Goal: Information Seeking & Learning: Learn about a topic

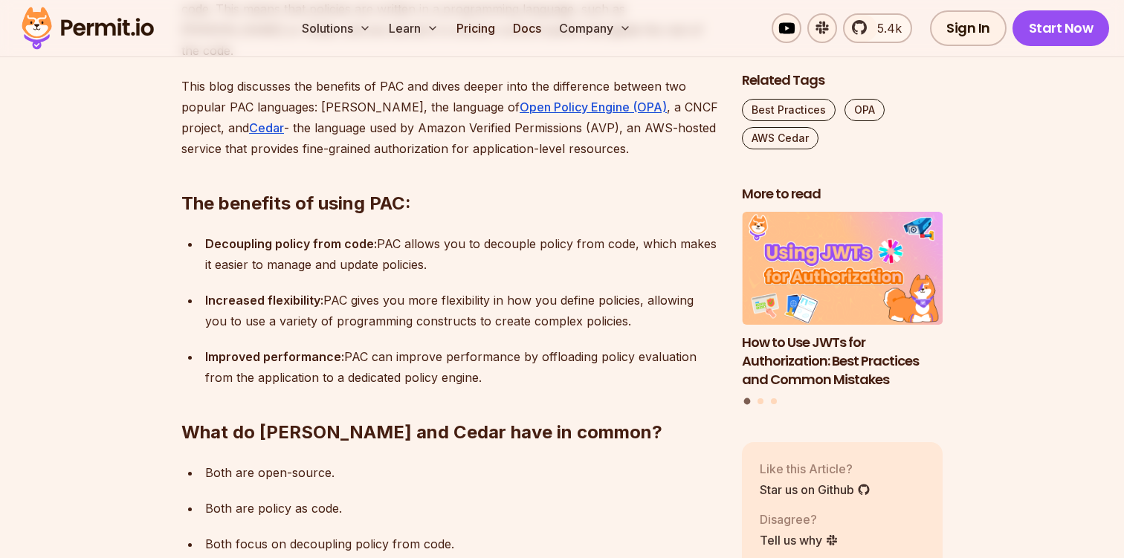
scroll to position [1002, 0]
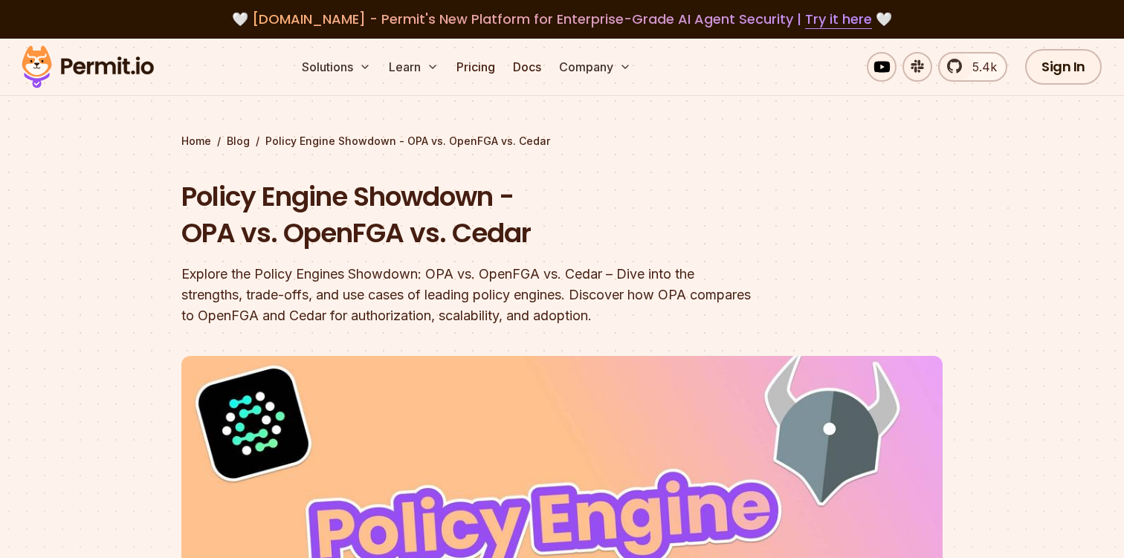
click at [413, 316] on div "Explore the Policy Engines Showdown: OPA vs. OpenFGA vs. Cedar – Dive into the …" at bounding box center [466, 295] width 571 height 62
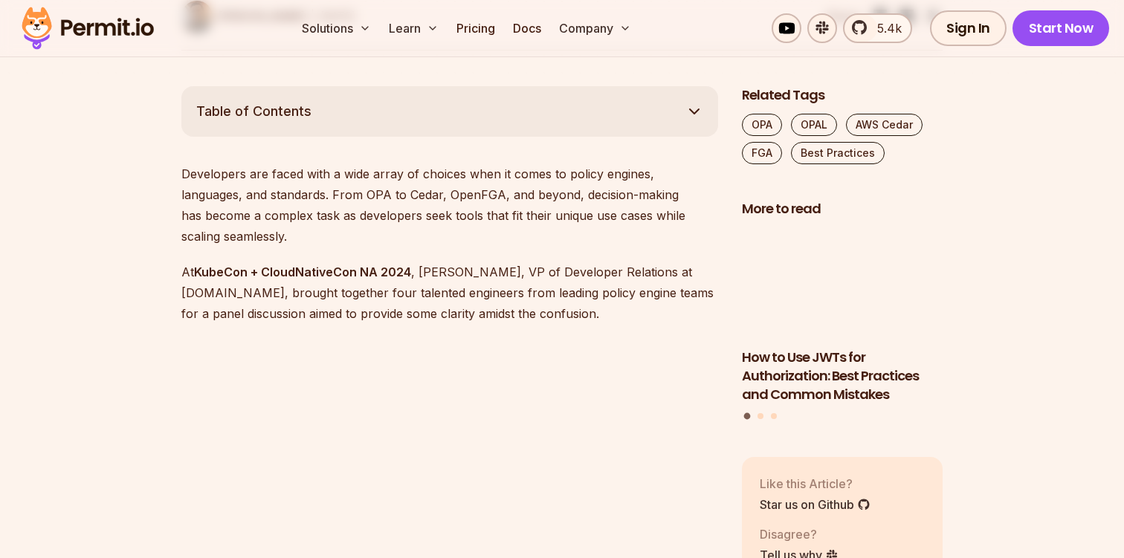
scroll to position [822, 0]
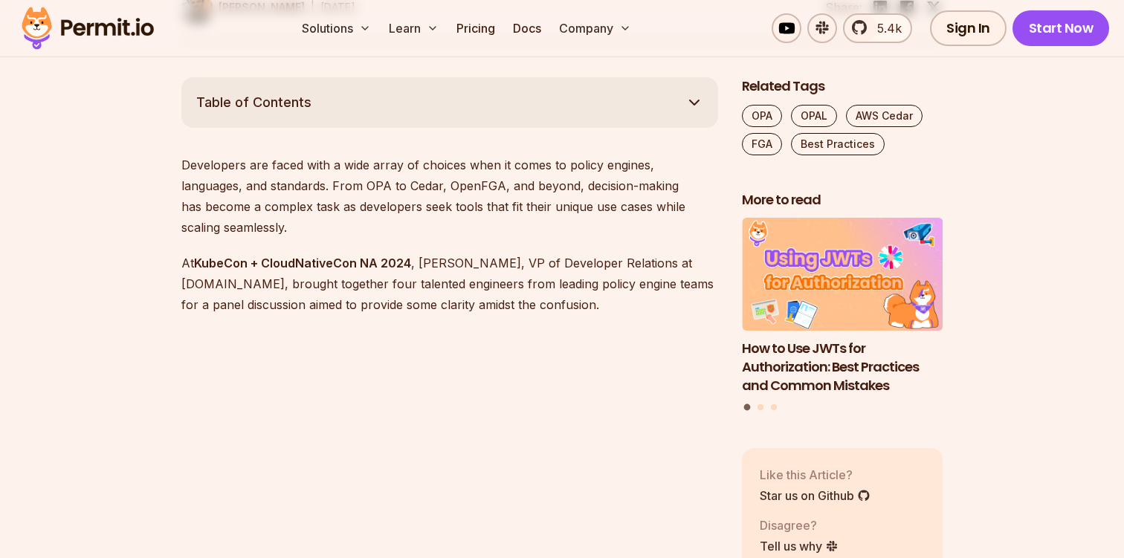
click at [582, 253] on p "At KubeCon + CloudNativeCon NA 2024 , Gabriel L. Manor, VP of Developer Relatio…" at bounding box center [449, 284] width 537 height 62
click at [612, 253] on p "At KubeCon + CloudNativeCon NA 2024 , Gabriel L. Manor, VP of Developer Relatio…" at bounding box center [449, 284] width 537 height 62
click at [626, 253] on p "At KubeCon + CloudNativeCon NA 2024 , Gabriel L. Manor, VP of Developer Relatio…" at bounding box center [449, 284] width 537 height 62
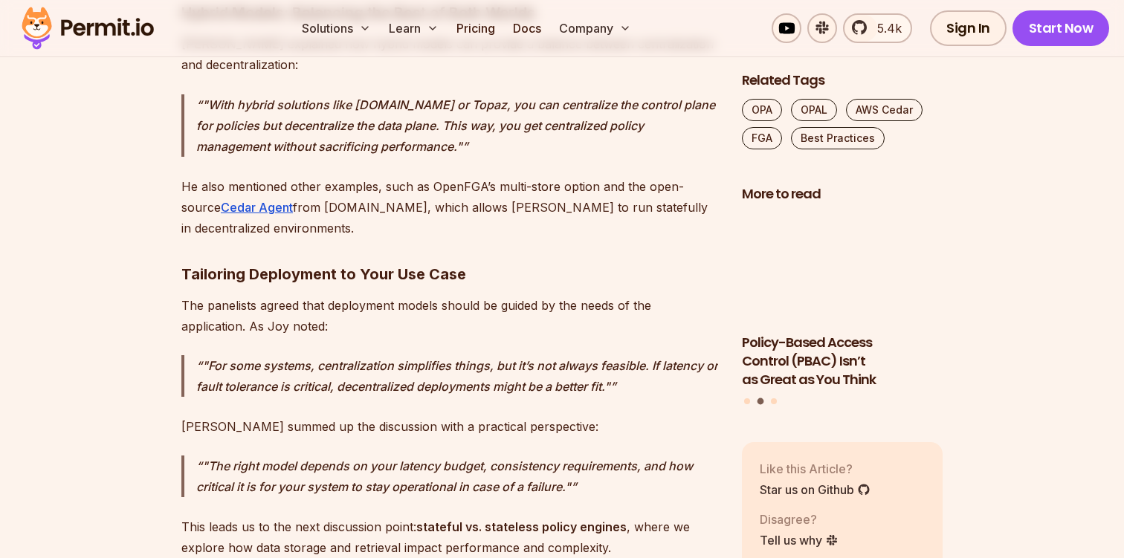
scroll to position [6274, 0]
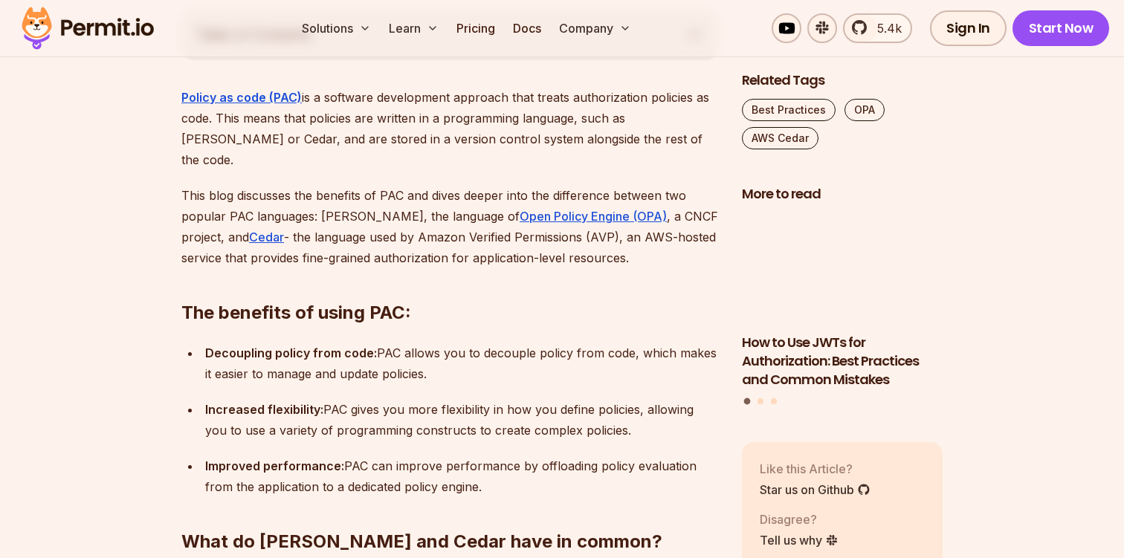
scroll to position [874, 0]
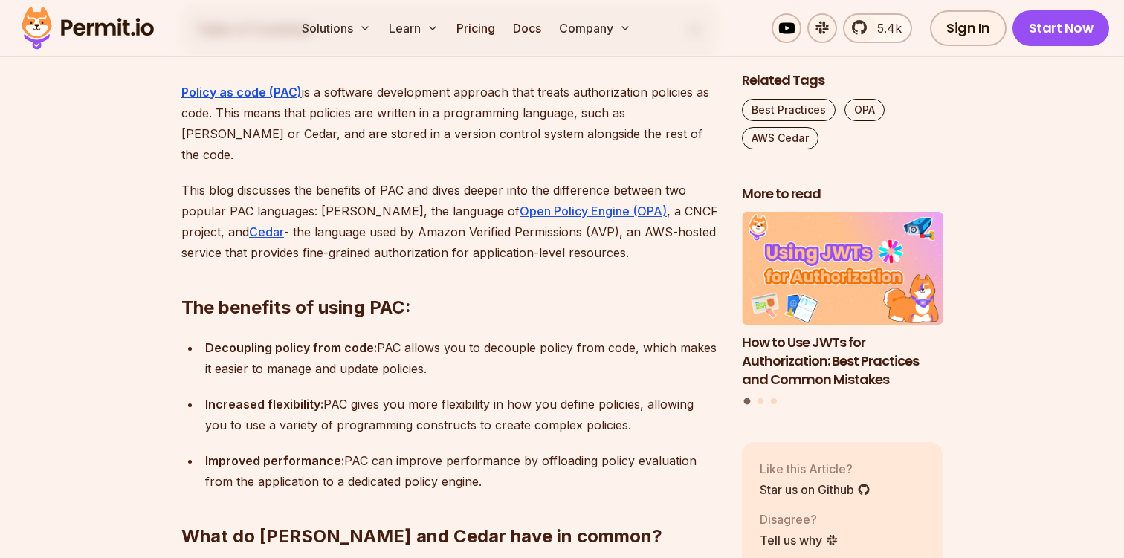
click at [578, 337] on p "Decoupling policy from code: PAC allows you to decouple policy from code, which…" at bounding box center [461, 358] width 513 height 42
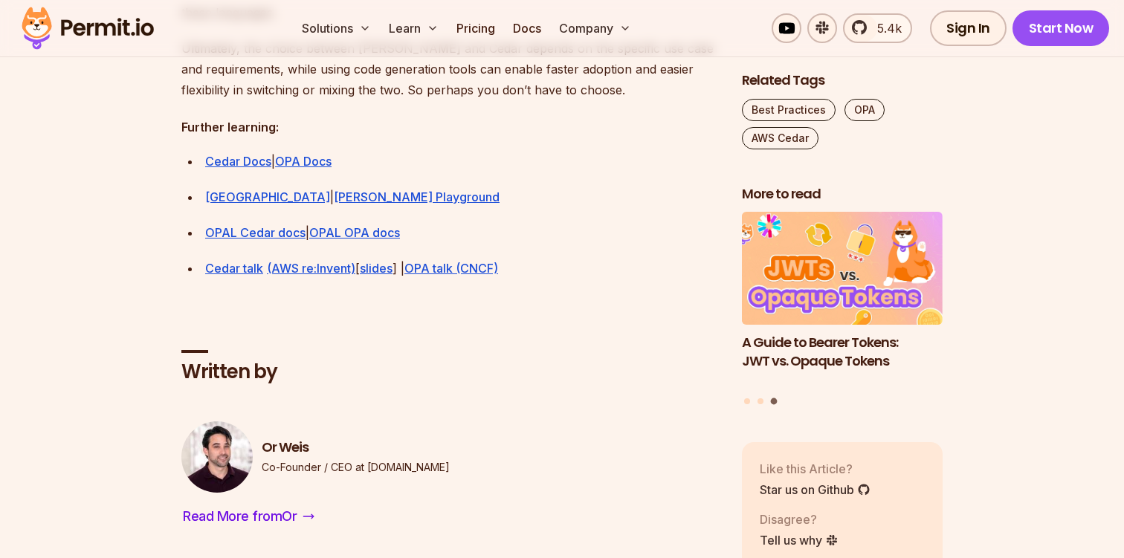
scroll to position [4396, 0]
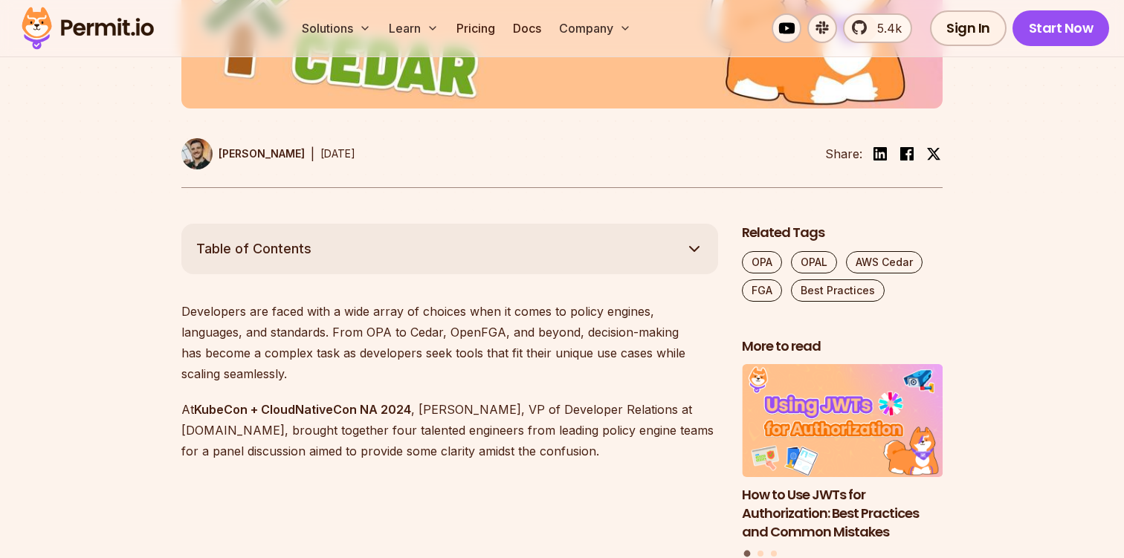
scroll to position [703, 0]
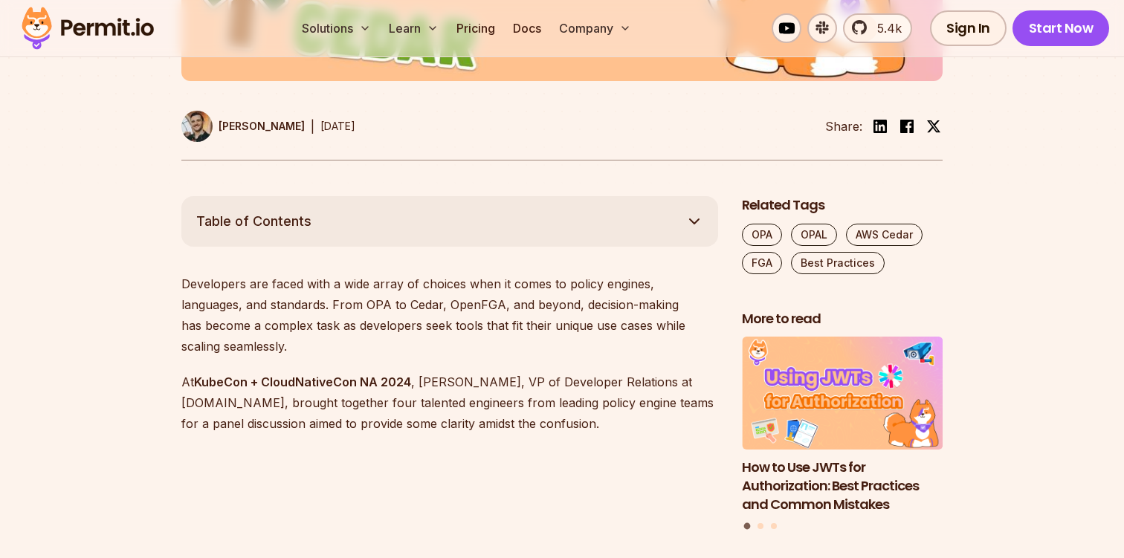
click at [605, 319] on p "Developers are faced with a wide array of choices when it comes to policy engin…" at bounding box center [449, 315] width 537 height 83
click at [627, 372] on p "At KubeCon + CloudNativeCon NA 2024 , Gabriel L. Manor, VP of Developer Relatio…" at bounding box center [449, 403] width 537 height 62
click at [644, 372] on p "At KubeCon + CloudNativeCon NA 2024 , Gabriel L. Manor, VP of Developer Relatio…" at bounding box center [449, 403] width 537 height 62
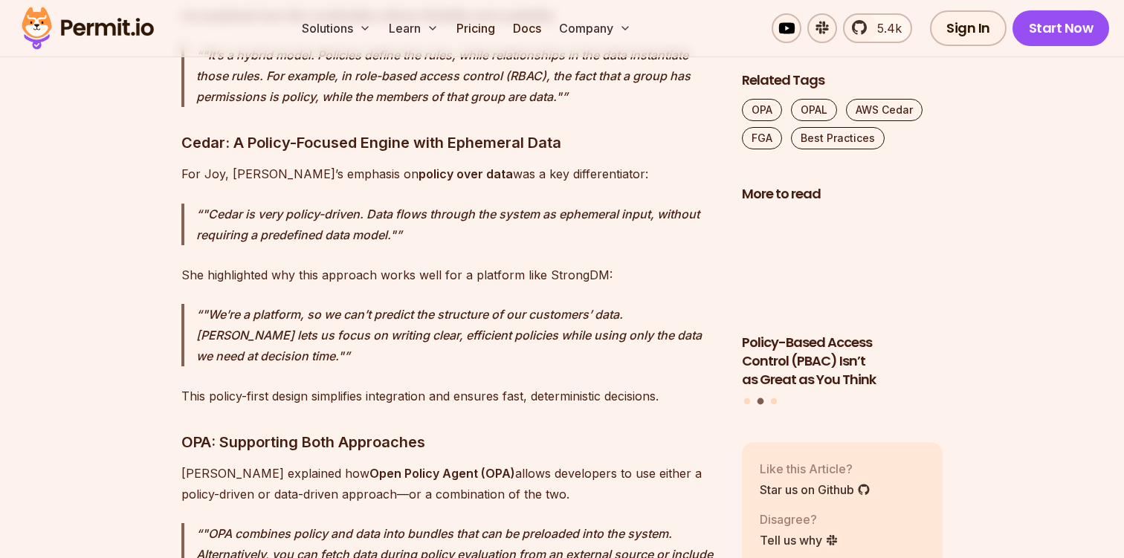
scroll to position [4607, 0]
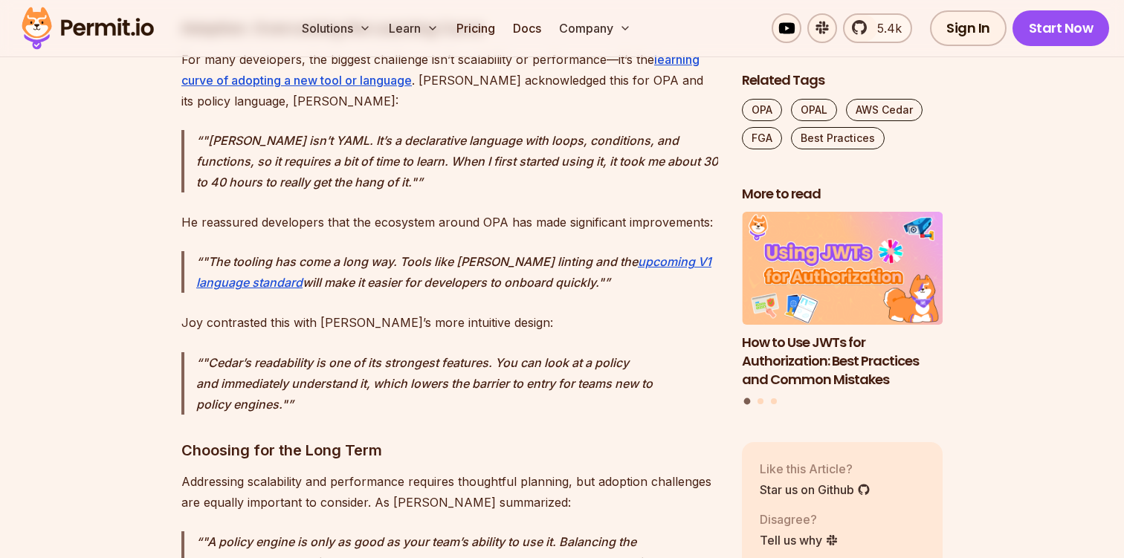
scroll to position [10749, 0]
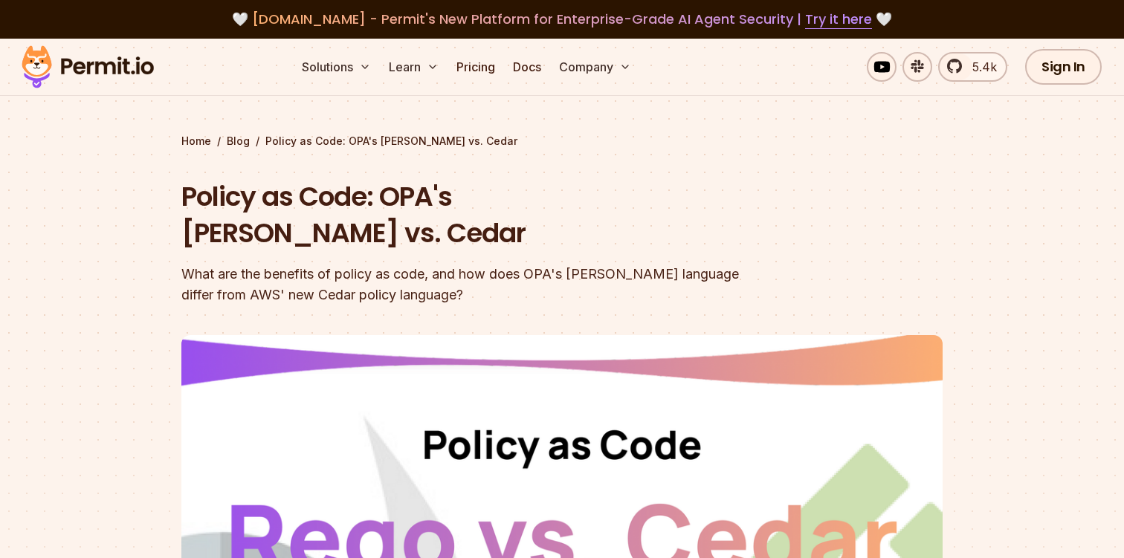
click at [479, 264] on div "What are the benefits of policy as code, and how does OPA's [PERSON_NAME] langu…" at bounding box center [466, 285] width 571 height 42
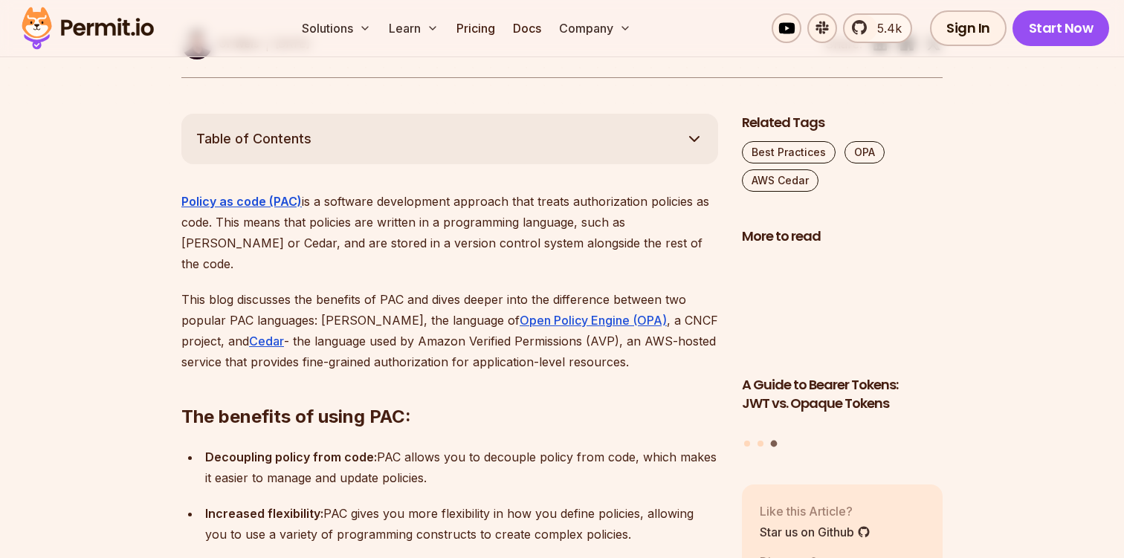
scroll to position [685, 0]
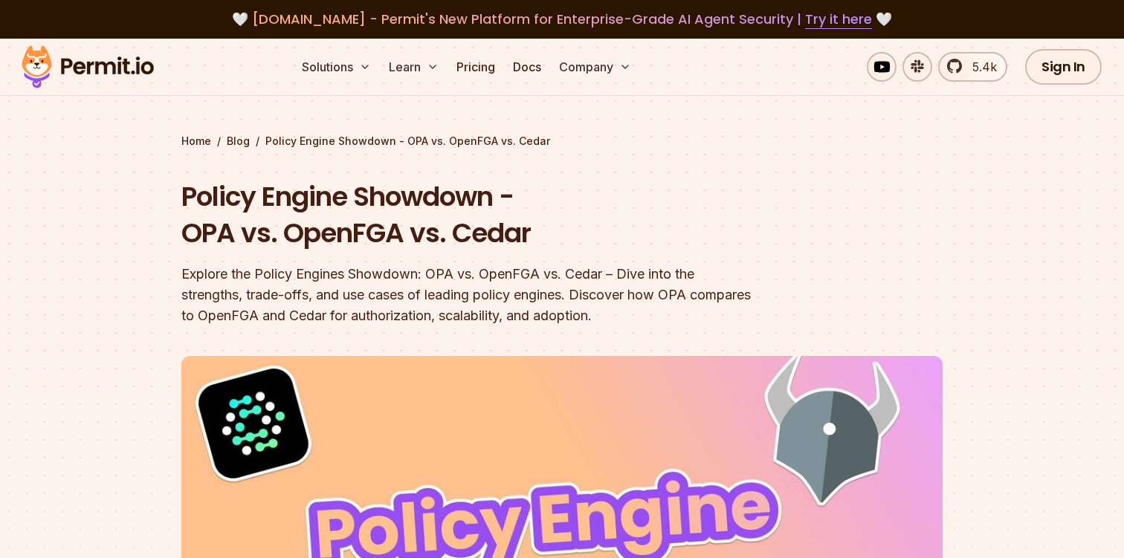
click at [352, 317] on div "Explore the Policy Engines Showdown: OPA vs. OpenFGA vs. Cedar – Dive into the …" at bounding box center [466, 295] width 571 height 62
